Goal: Obtain resource: Download file/media

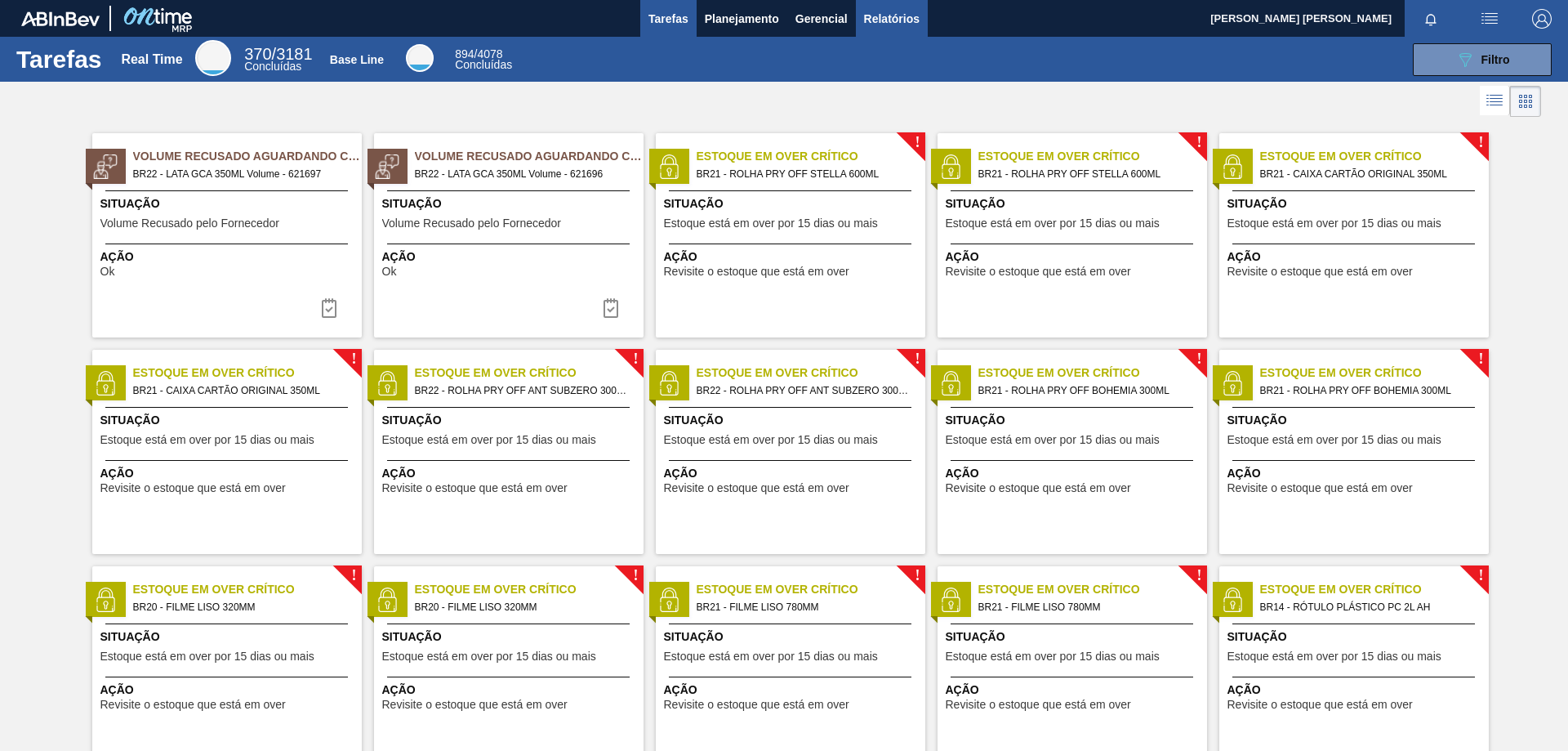
click at [893, 27] on span "Relatórios" at bounding box center [892, 19] width 56 height 20
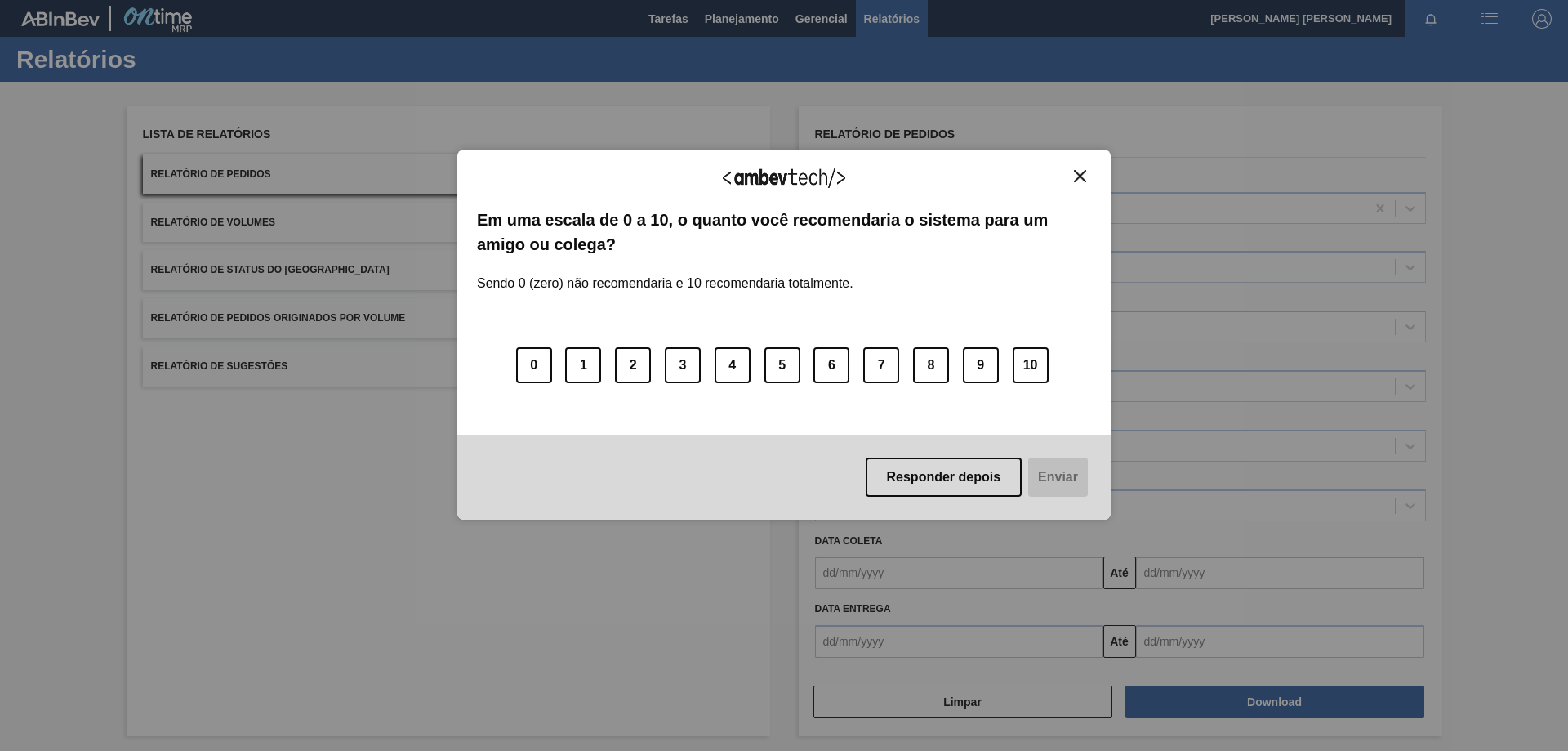
click at [1089, 181] on button "Close" at bounding box center [1080, 176] width 22 height 14
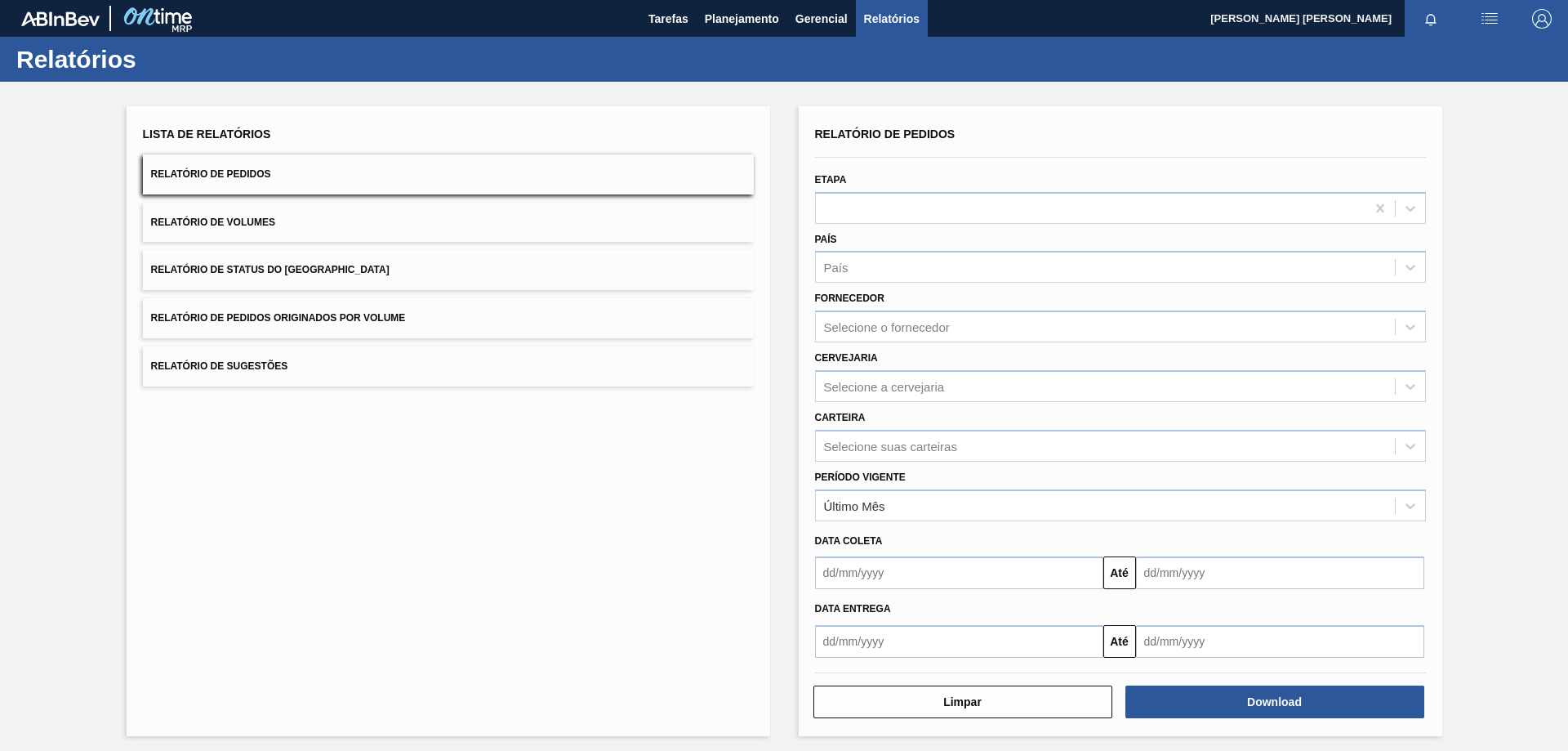
click at [980, 405] on div "Carteira Selecione suas carteiras" at bounding box center [1121, 432] width 624 height 60
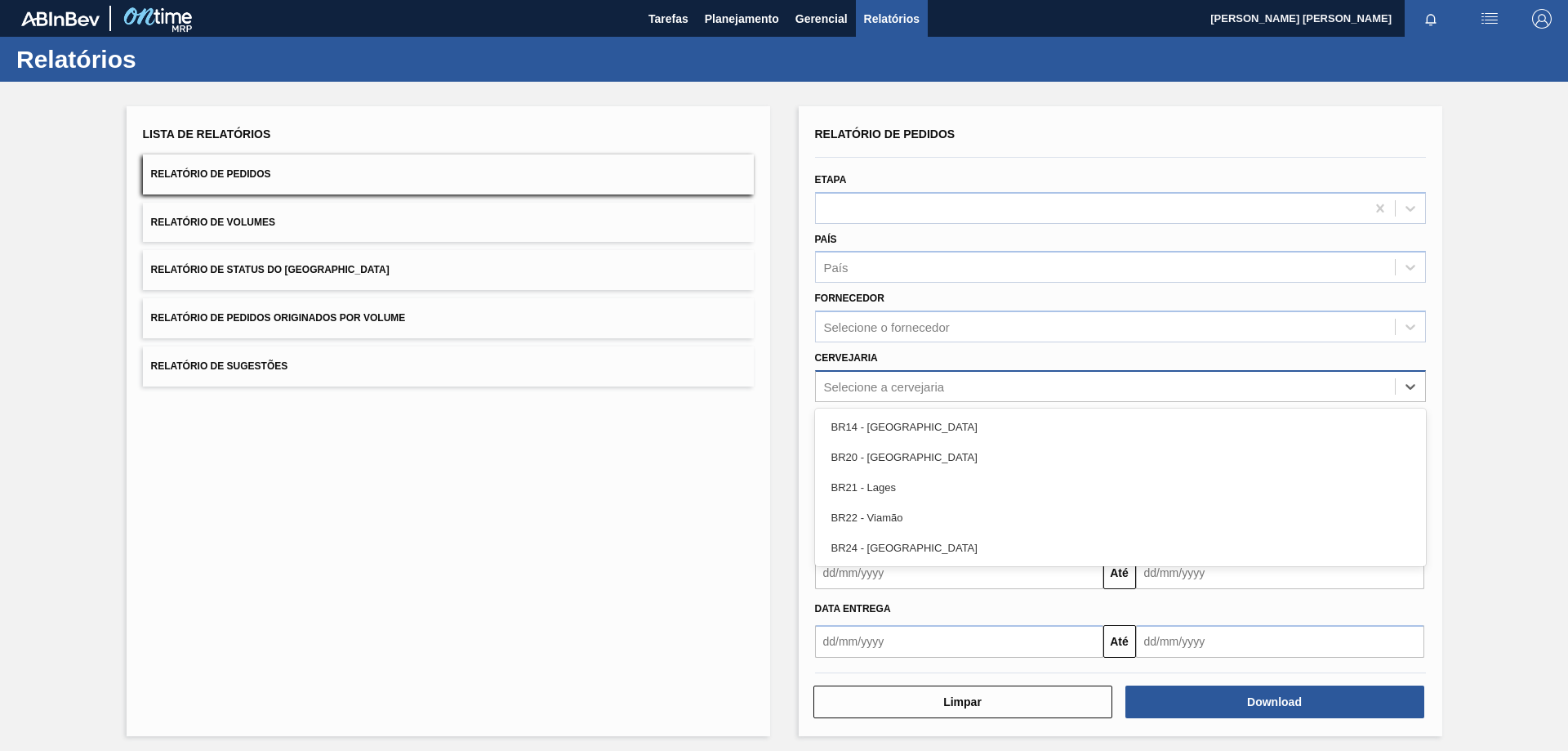
click at [980, 395] on div "Selecione a cervejaria" at bounding box center [1106, 386] width 579 height 24
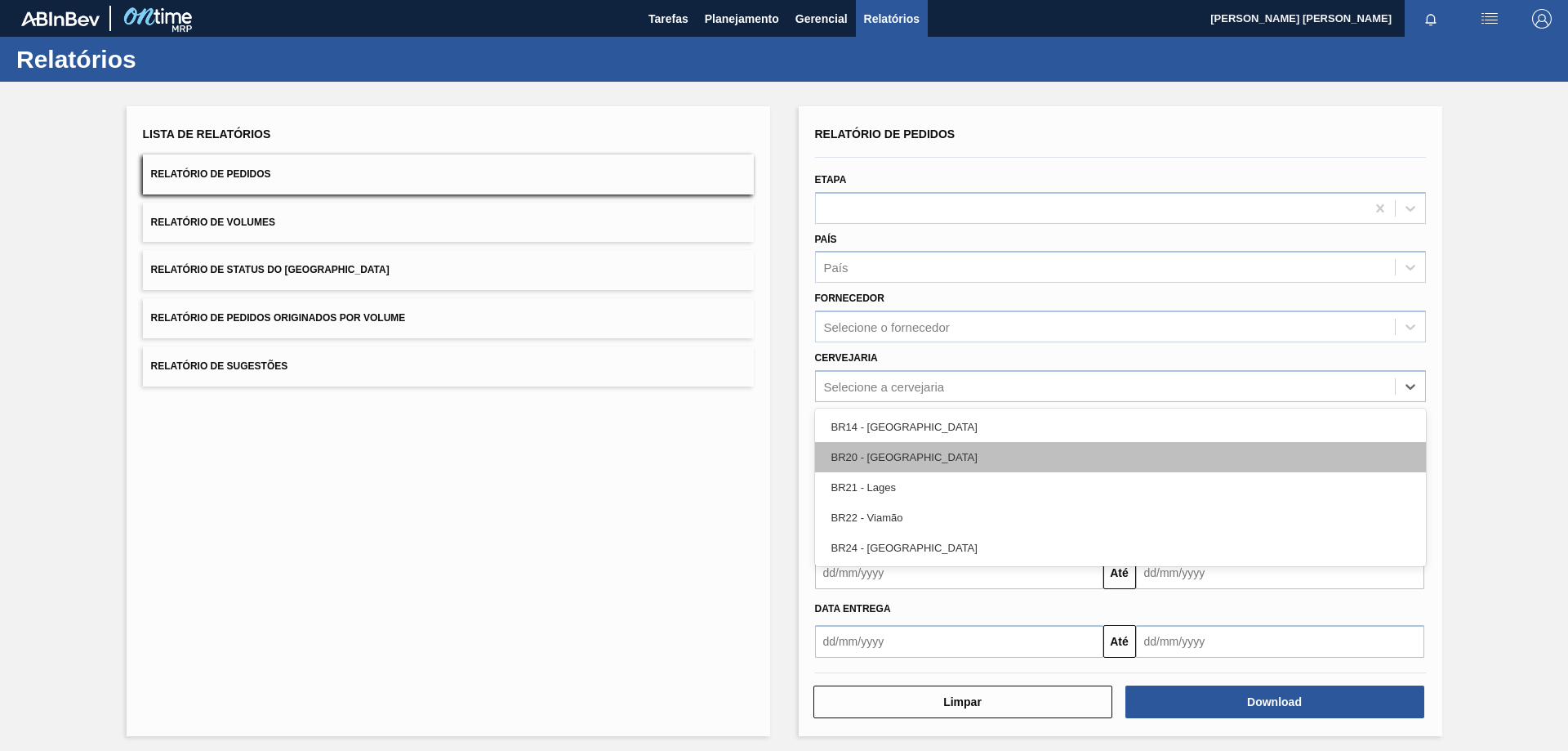
click at [939, 460] on div "BR20 - [GEOGRAPHIC_DATA]" at bounding box center [1121, 457] width 610 height 30
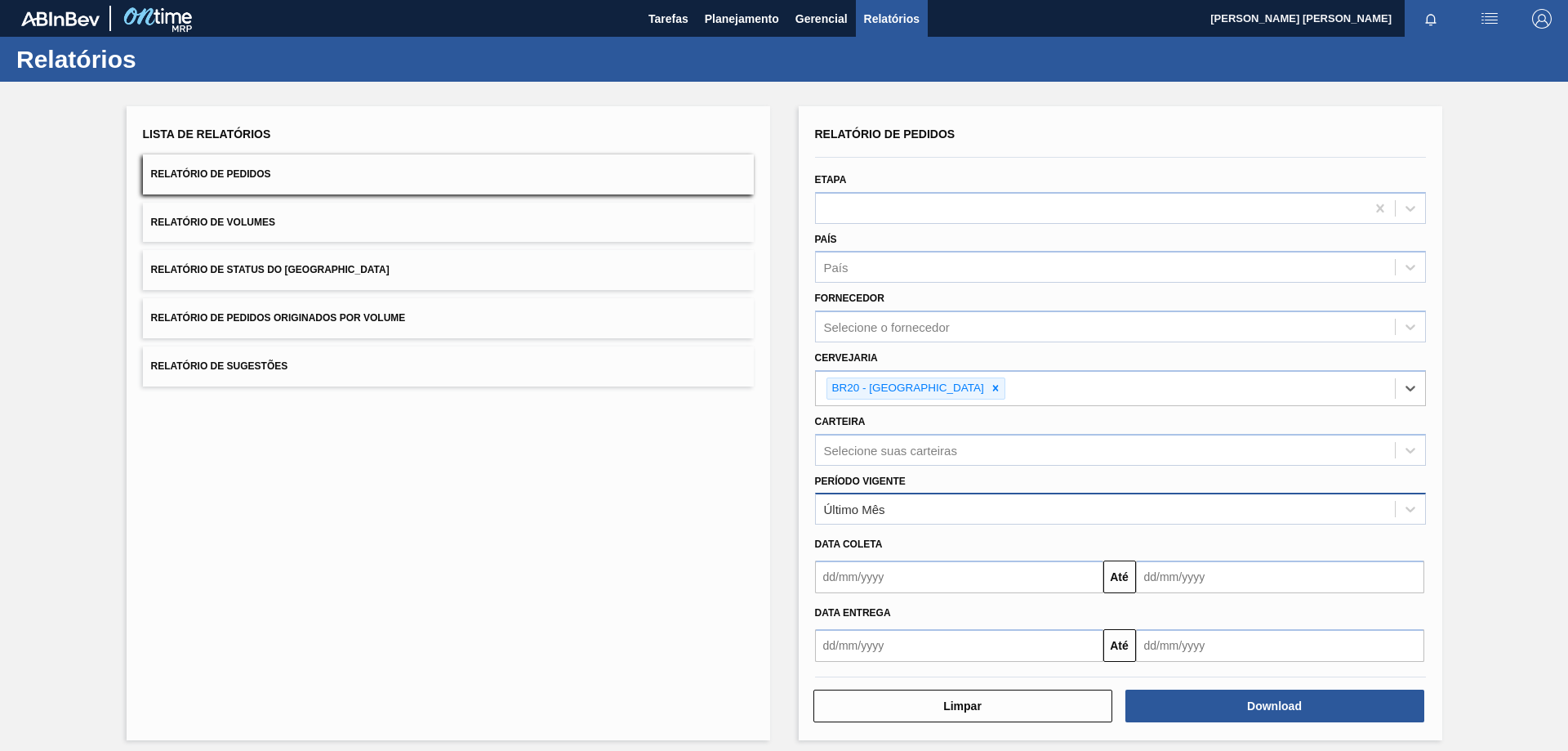
click at [975, 514] on div "Último Mês" at bounding box center [1106, 509] width 579 height 24
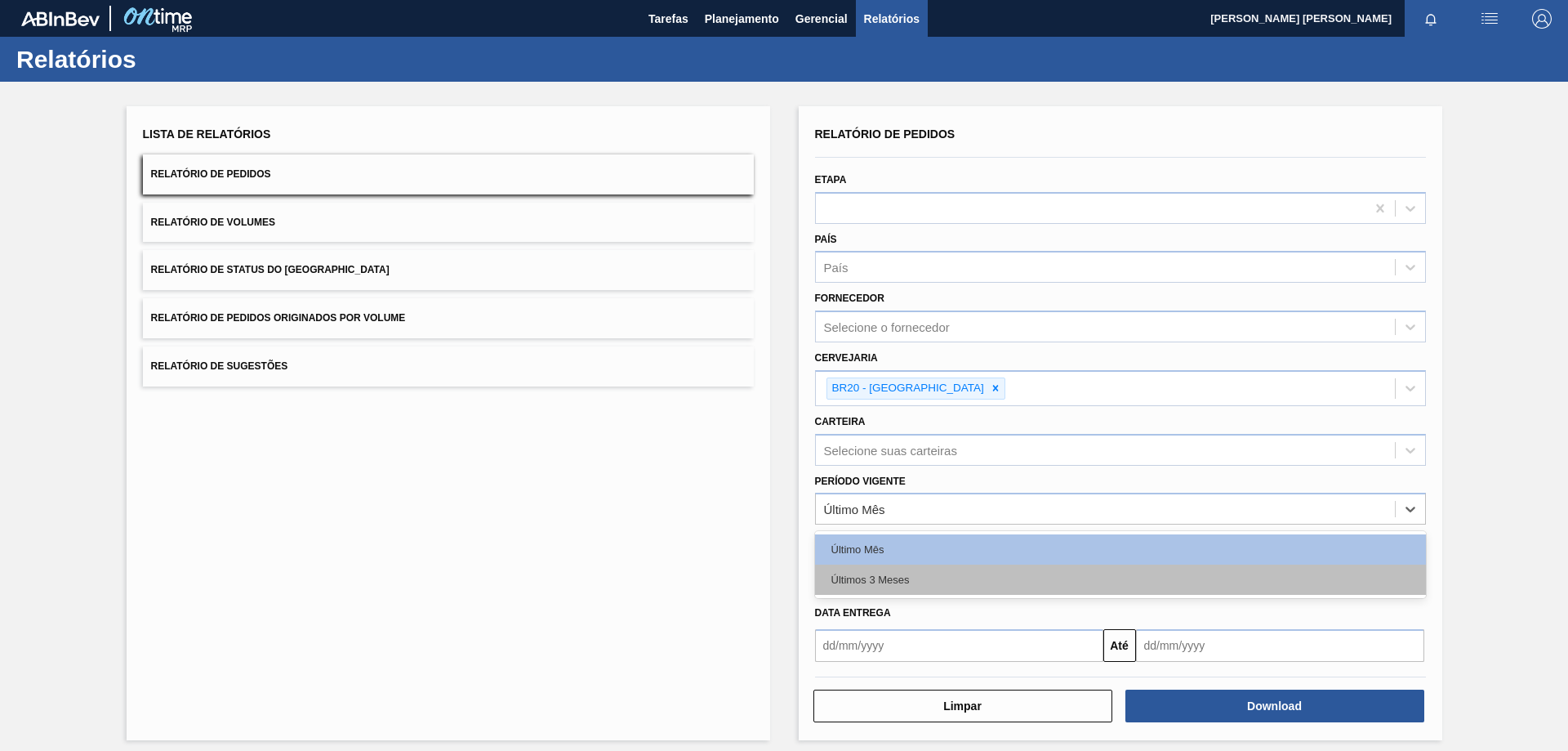
click at [923, 583] on div "Últimos 3 Meses" at bounding box center [1121, 580] width 610 height 30
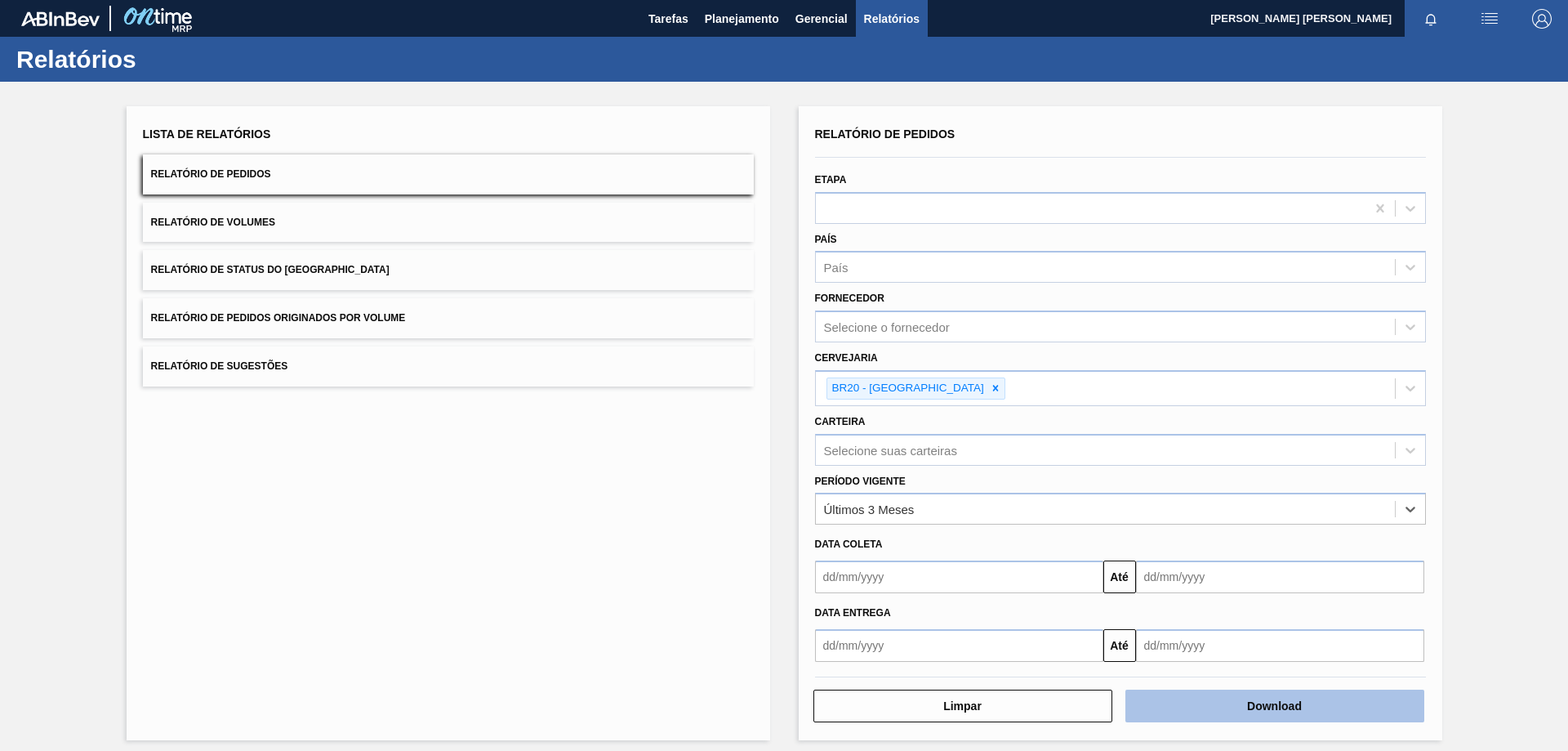
click at [1301, 716] on button "Download" at bounding box center [1275, 705] width 299 height 33
